Goal: Task Accomplishment & Management: Use online tool/utility

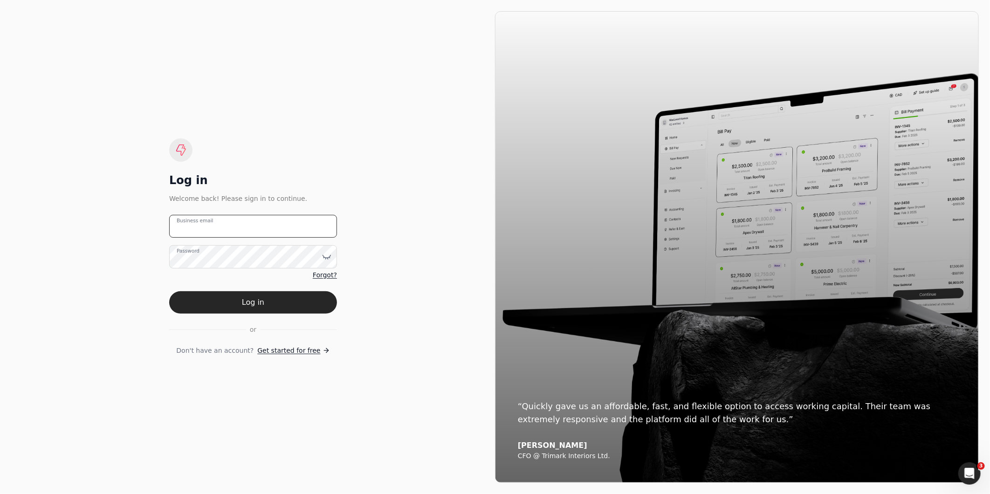
click at [300, 232] on email "Business email" at bounding box center [253, 226] width 168 height 23
type email "[EMAIL_ADDRESS][DOMAIN_NAME]"
click at [169, 291] on button "Log in" at bounding box center [253, 302] width 168 height 22
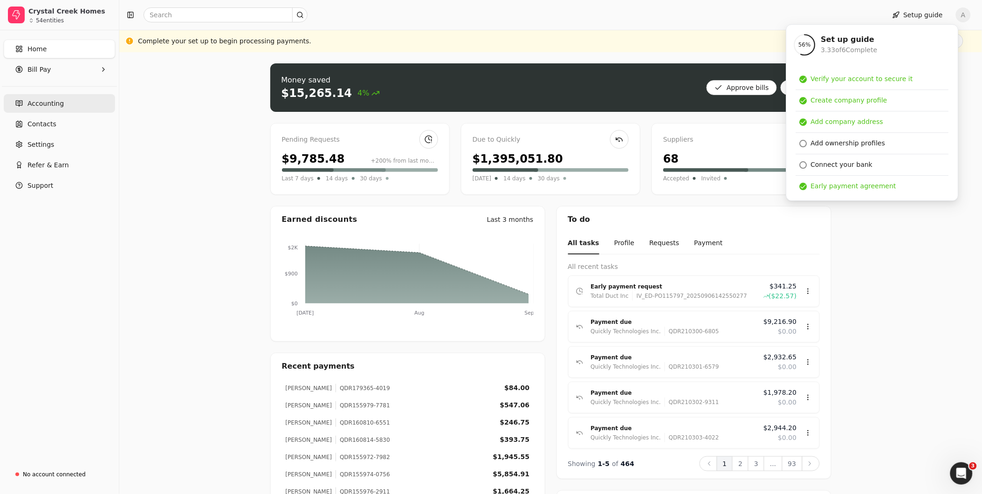
click at [64, 102] on link "Accounting" at bounding box center [59, 103] width 111 height 19
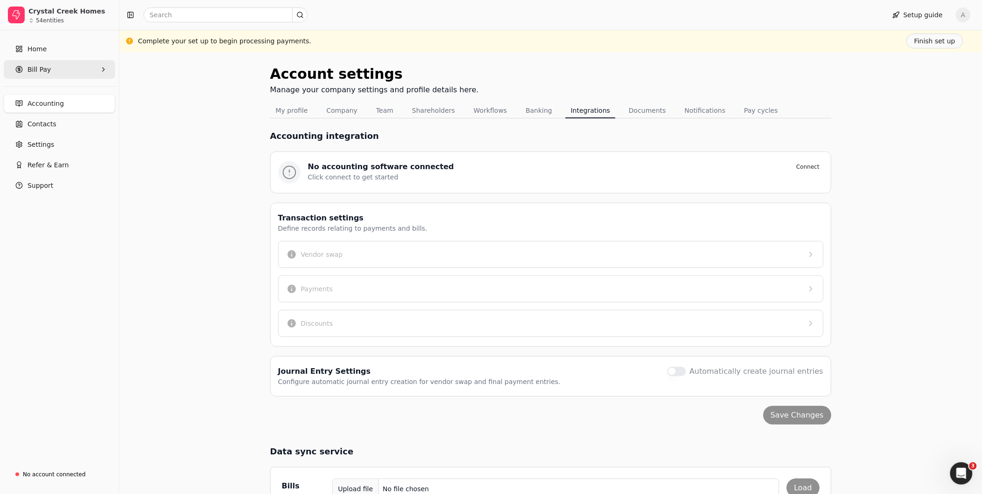
click at [48, 67] on Pay "Bill Pay" at bounding box center [59, 69] width 111 height 19
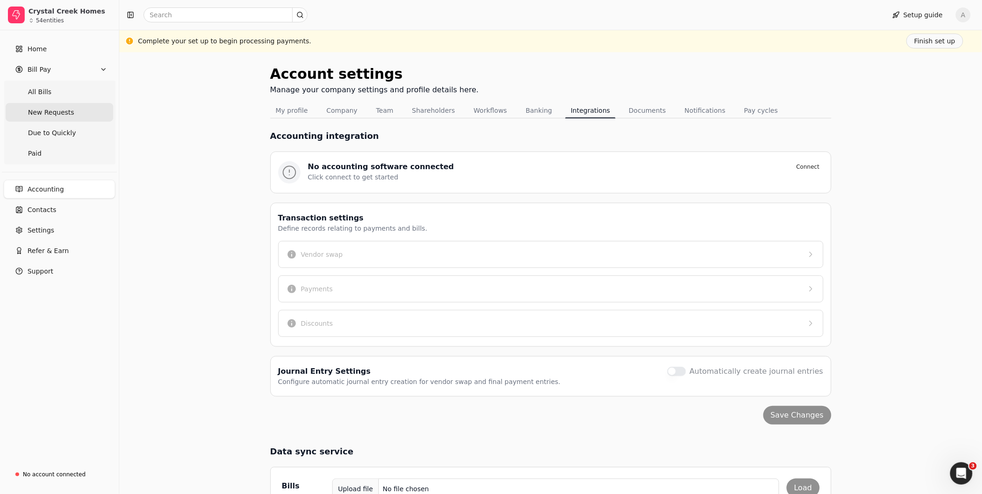
click at [48, 110] on span "New Requests" at bounding box center [51, 113] width 46 height 10
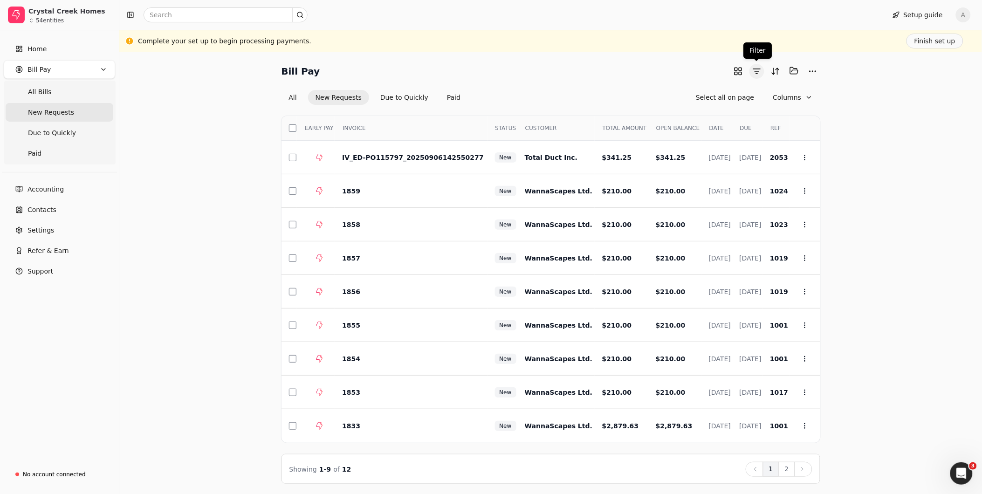
click at [757, 73] on button "button" at bounding box center [756, 71] width 15 height 15
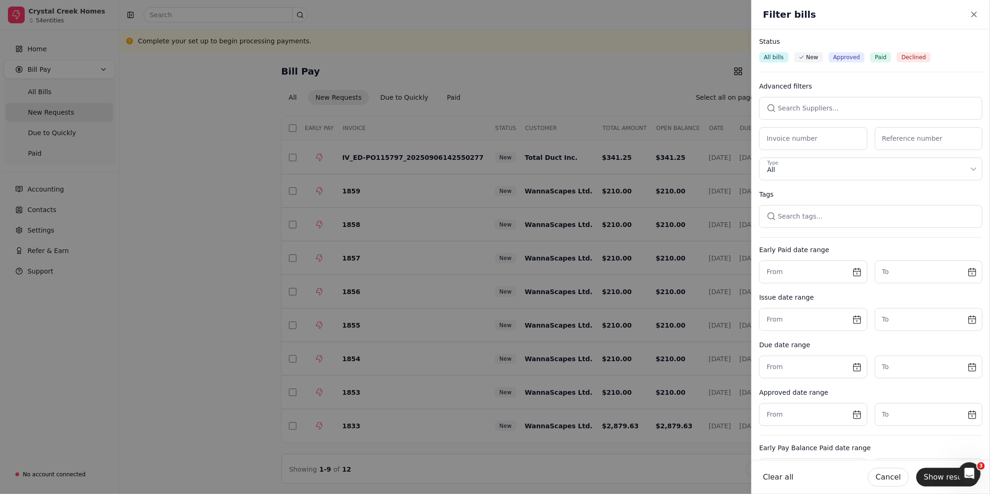
click at [849, 107] on button "button" at bounding box center [870, 108] width 223 height 22
type input "J.R."
click at [828, 157] on span "J.R. Woodworking Ltd." at bounding box center [806, 157] width 68 height 10
click at [946, 473] on button "Show results" at bounding box center [947, 477] width 62 height 19
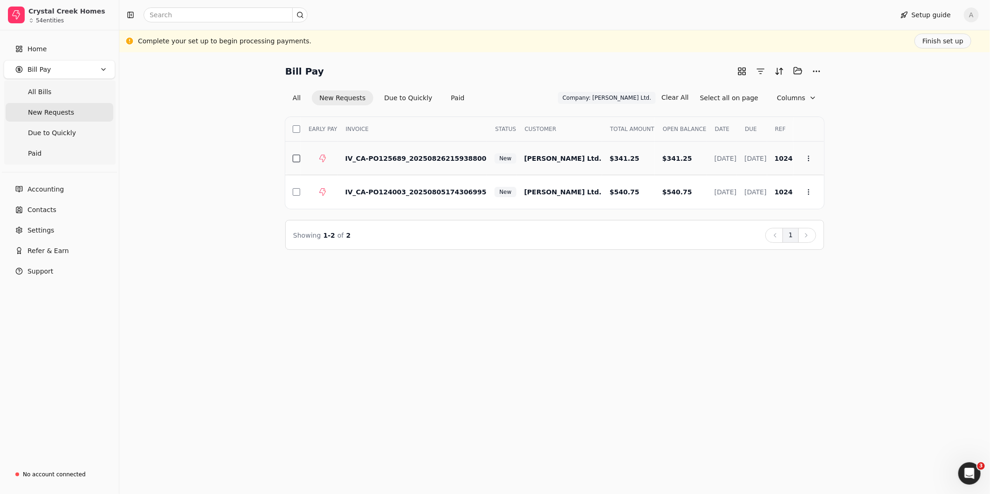
click at [294, 158] on button "button" at bounding box center [296, 158] width 7 height 7
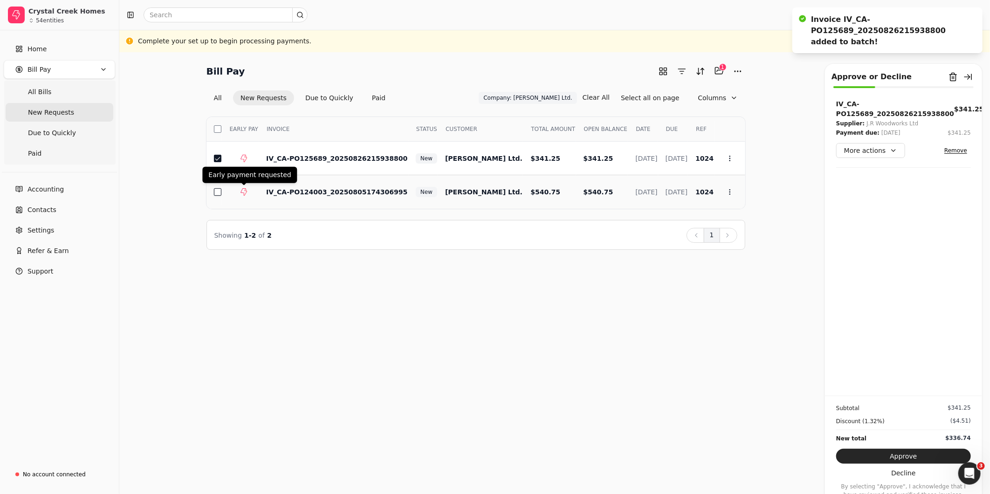
click at [218, 188] on button "button" at bounding box center [217, 191] width 7 height 7
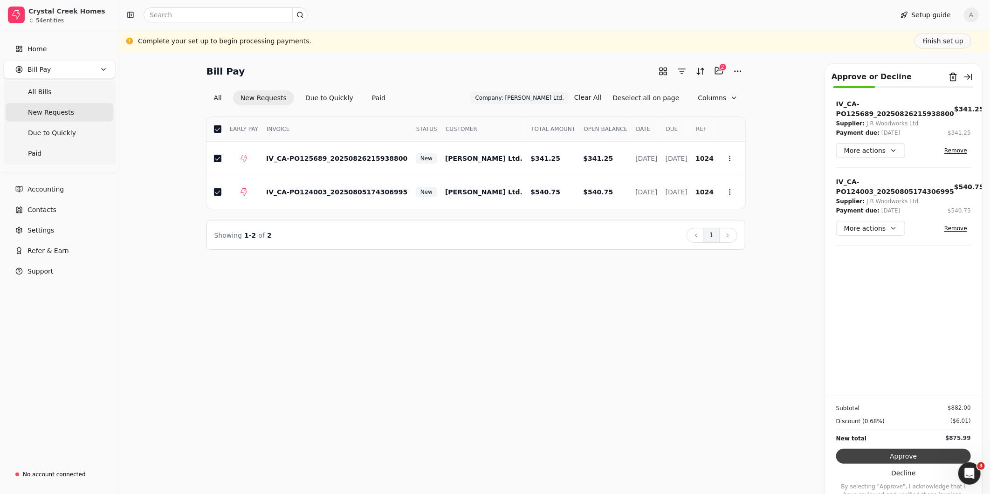
click at [896, 457] on button "Approve" at bounding box center [903, 456] width 135 height 15
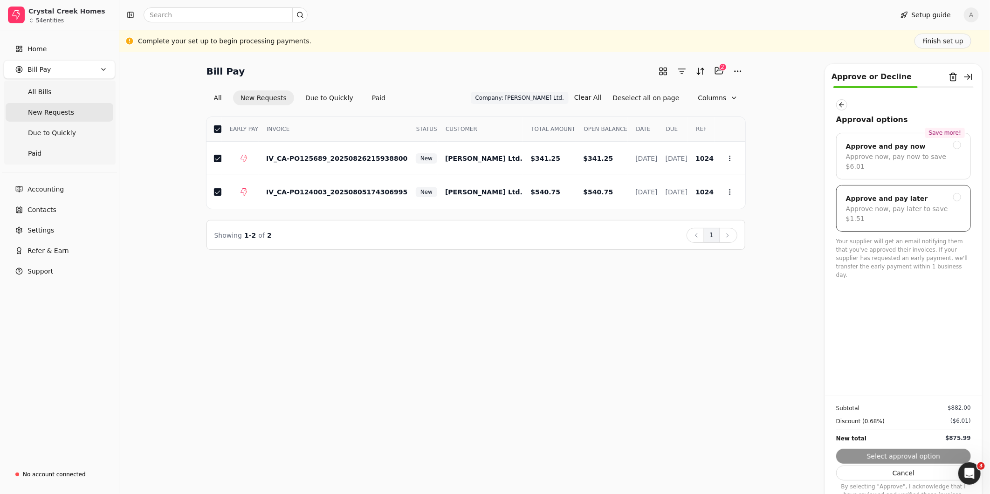
click at [893, 208] on div "Approve and pay later Approve now, pay later to save $1.51" at bounding box center [903, 208] width 135 height 47
click at [914, 456] on button "Submit approval" at bounding box center [903, 456] width 135 height 15
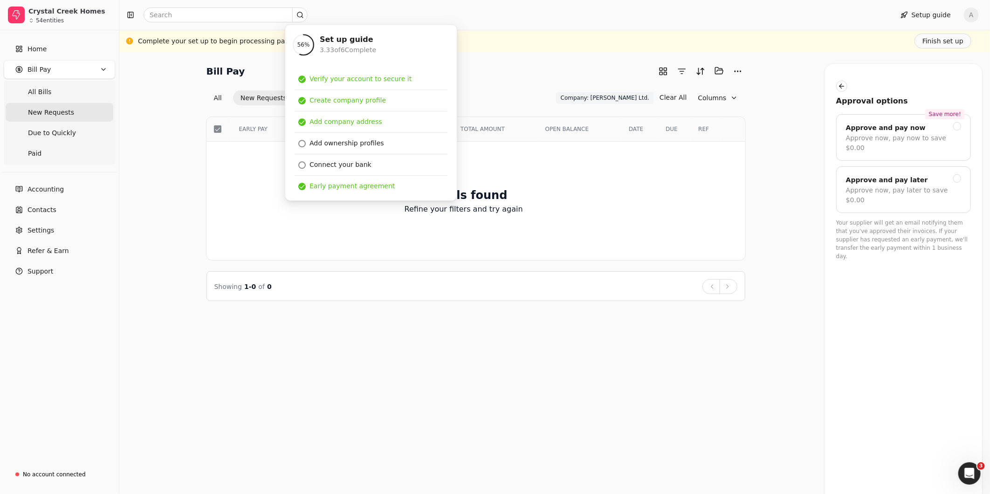
click at [488, 23] on div "Setup guide A" at bounding box center [554, 15] width 870 height 30
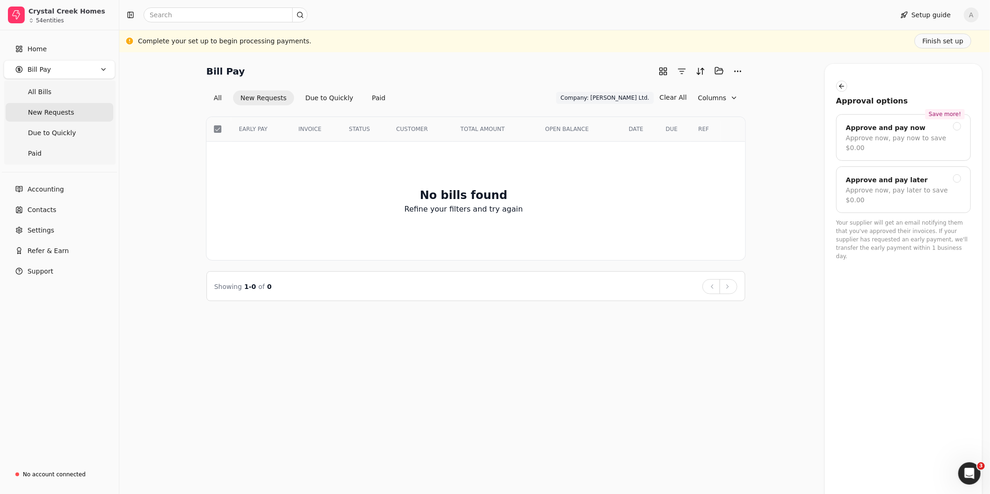
click at [488, 19] on span "A" at bounding box center [970, 14] width 15 height 15
click at [488, 69] on span "Sign Out" at bounding box center [907, 70] width 28 height 10
